Goal: Find specific page/section: Find specific page/section

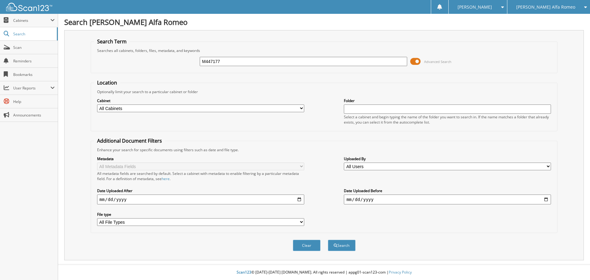
type input "M447177"
click at [328, 240] on button "Search" at bounding box center [342, 245] width 28 height 11
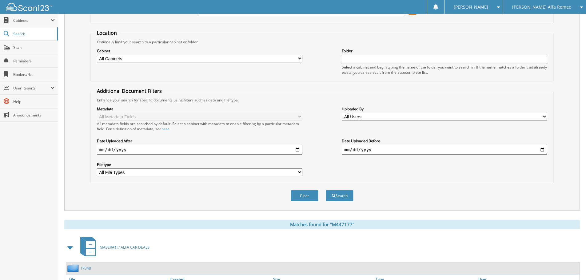
scroll to position [111, 0]
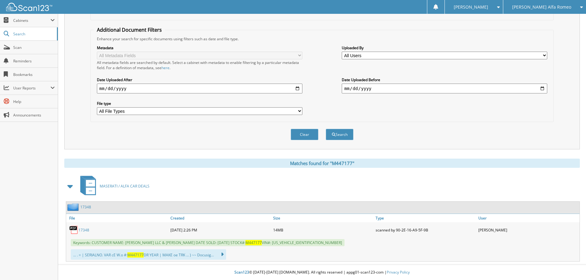
click at [85, 229] on link "17348" at bounding box center [83, 229] width 11 height 5
